Goal: Task Accomplishment & Management: Complete application form

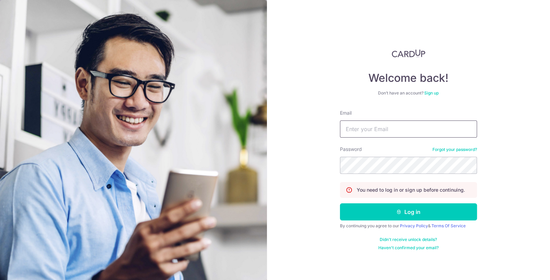
click at [366, 133] on input "Email" at bounding box center [408, 129] width 137 height 17
paste input "peterlau@eclatbyoui.com"
type input "peterlau@eclatbyoui.com"
click at [340, 204] on button "Log in" at bounding box center [408, 212] width 137 height 17
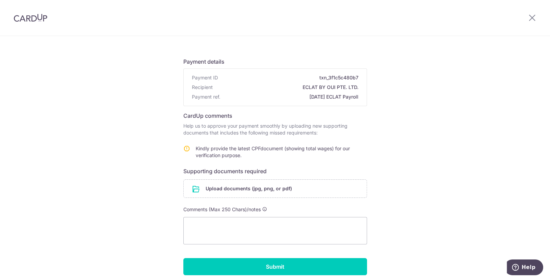
scroll to position [56, 0]
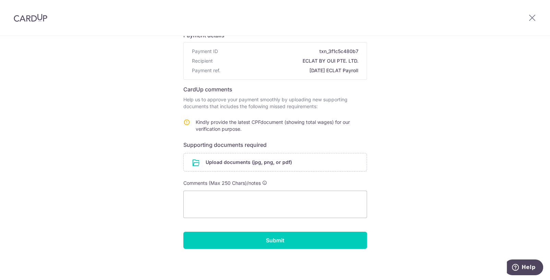
click at [263, 122] on span "Kindly provide the latest CPFdocument (showing total wages) for our verificatio…" at bounding box center [273, 125] width 154 height 13
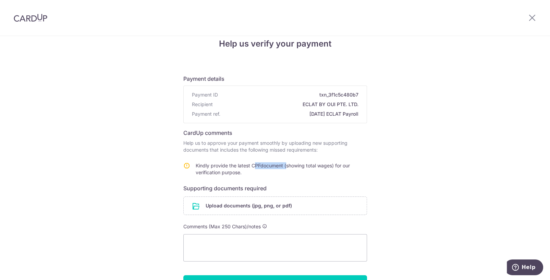
scroll to position [0, 0]
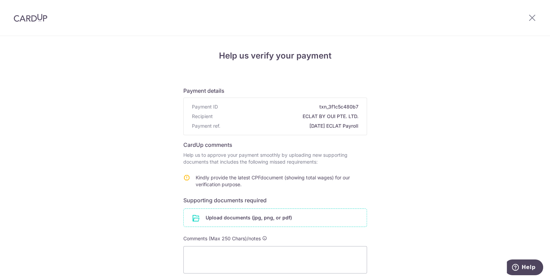
click at [244, 218] on input "file" at bounding box center [275, 218] width 183 height 18
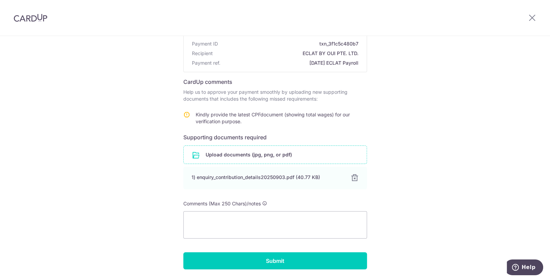
scroll to position [84, 0]
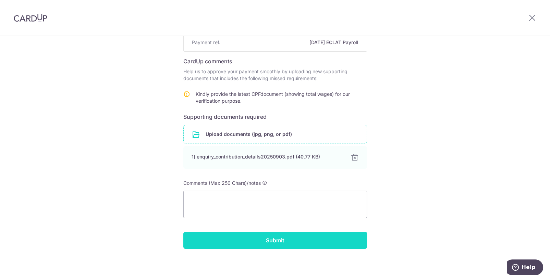
click at [290, 239] on input "Submit" at bounding box center [275, 240] width 184 height 17
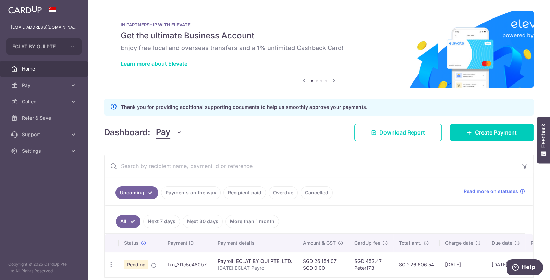
scroll to position [27, 0]
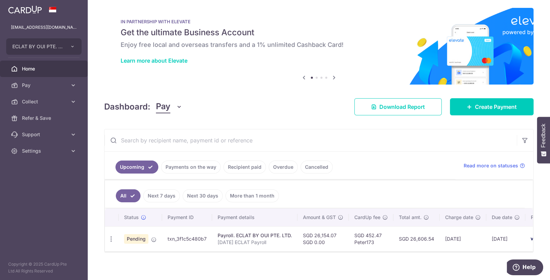
scroll to position [5, 0]
